Goal: Navigation & Orientation: Find specific page/section

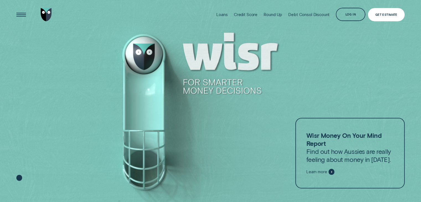
click at [381, 15] on div "Get Estimate" at bounding box center [386, 14] width 22 height 2
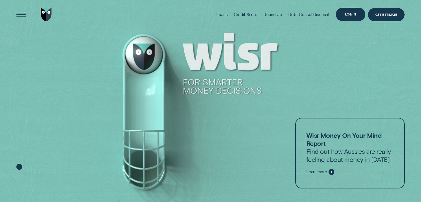
click at [352, 11] on div "Log in" at bounding box center [350, 14] width 30 height 13
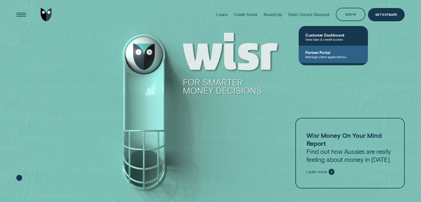
click at [326, 55] on span "Manage client applications" at bounding box center [333, 57] width 56 height 4
